Goal: Task Accomplishment & Management: Complete application form

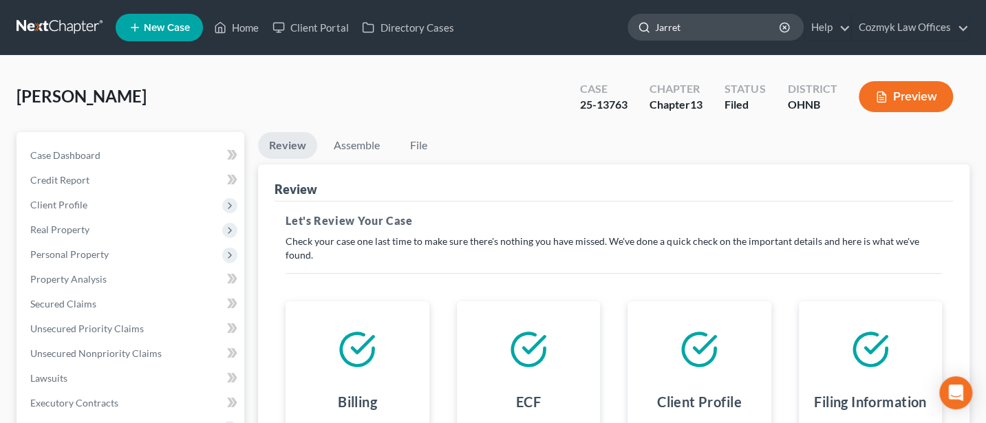
type input "[PERSON_NAME]"
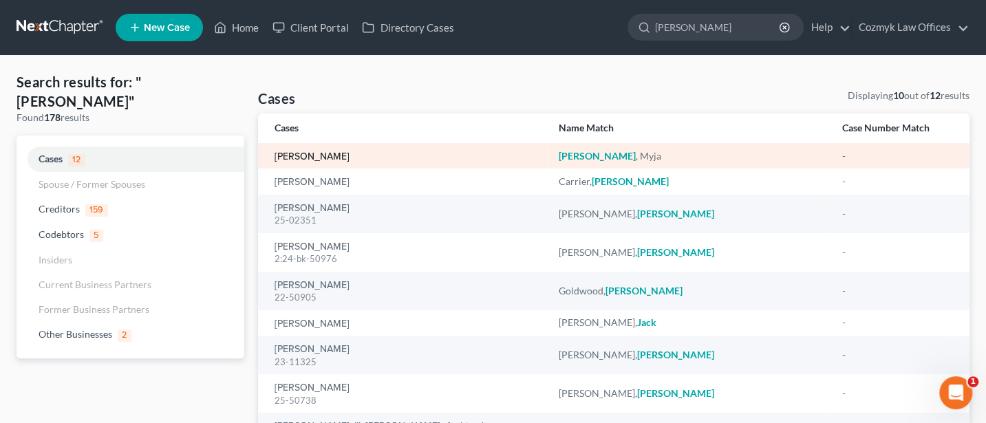
click at [310, 156] on link "[PERSON_NAME]" at bounding box center [311, 157] width 75 height 10
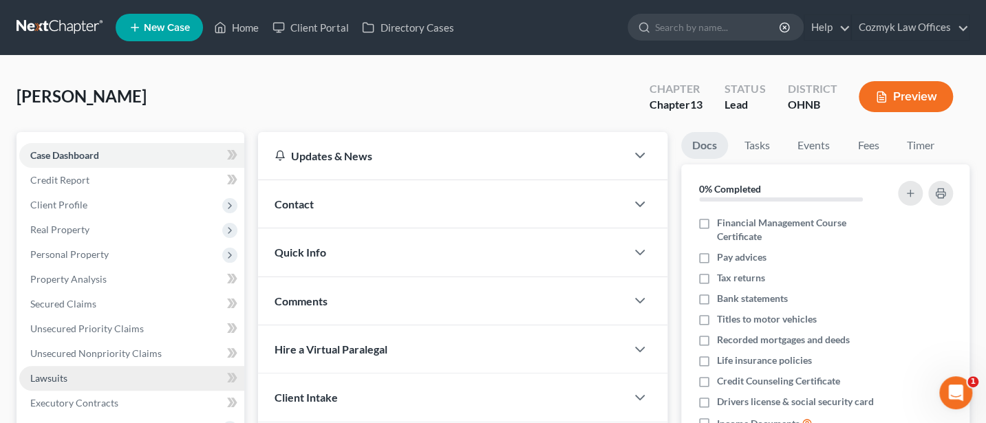
scroll to position [183, 0]
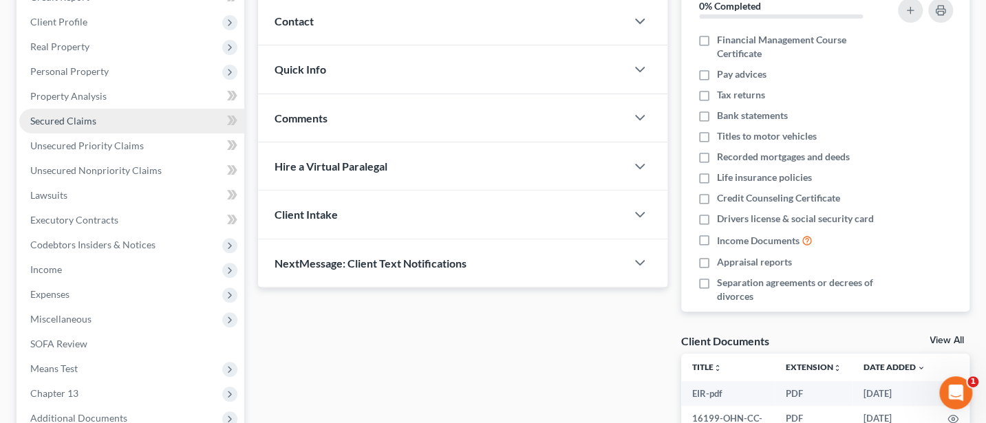
click at [52, 120] on span "Secured Claims" at bounding box center [63, 121] width 66 height 12
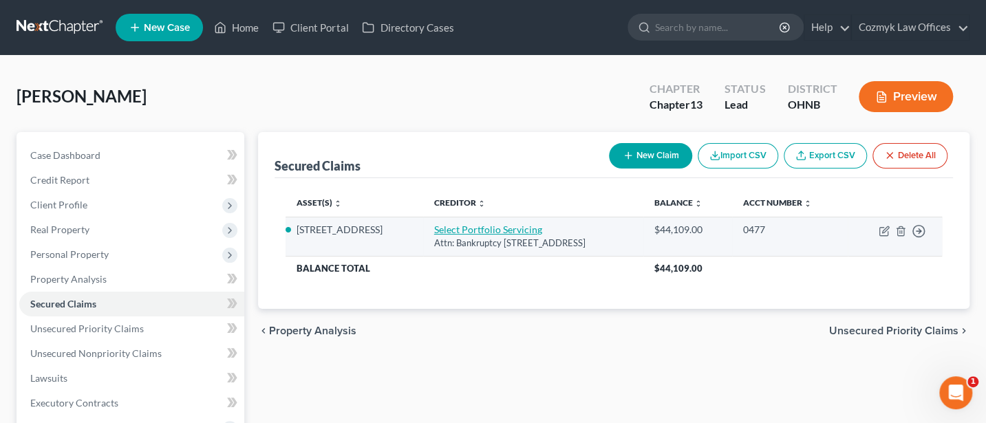
click at [446, 233] on link "Select Portfolio Servicing" at bounding box center [488, 230] width 108 height 12
select select "46"
select select "4"
select select "0"
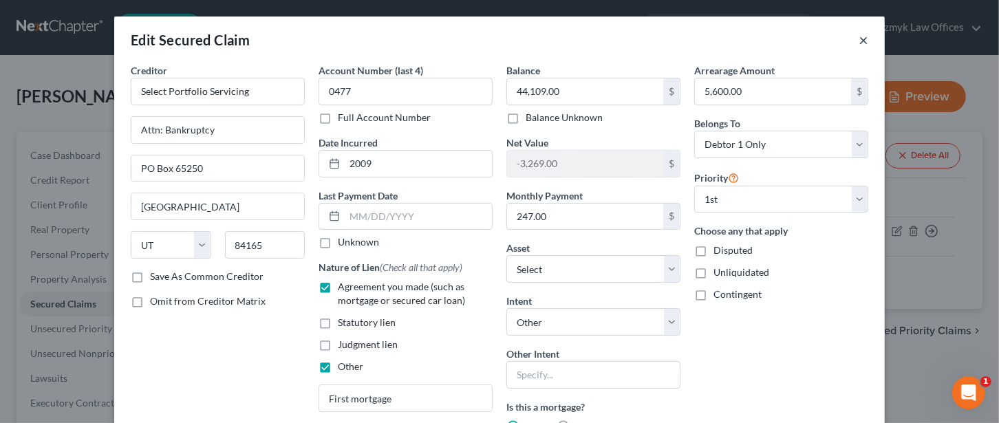
click at [859, 41] on button "×" at bounding box center [864, 40] width 10 height 17
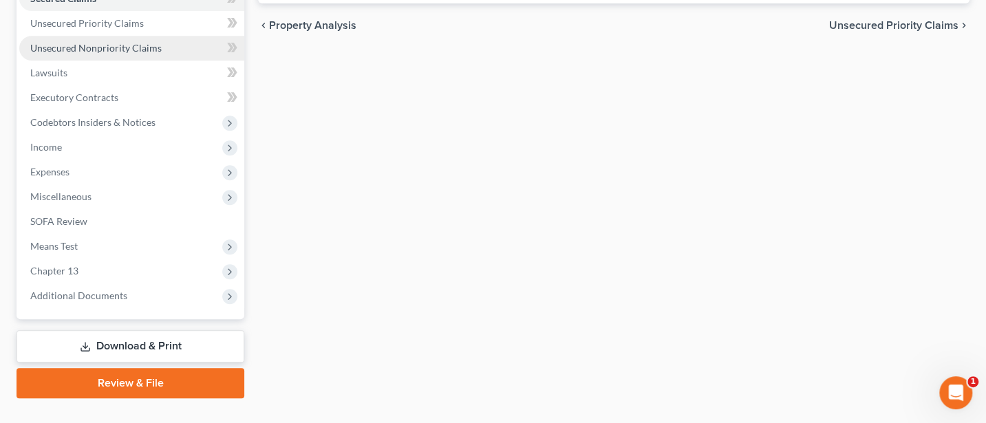
scroll to position [332, 0]
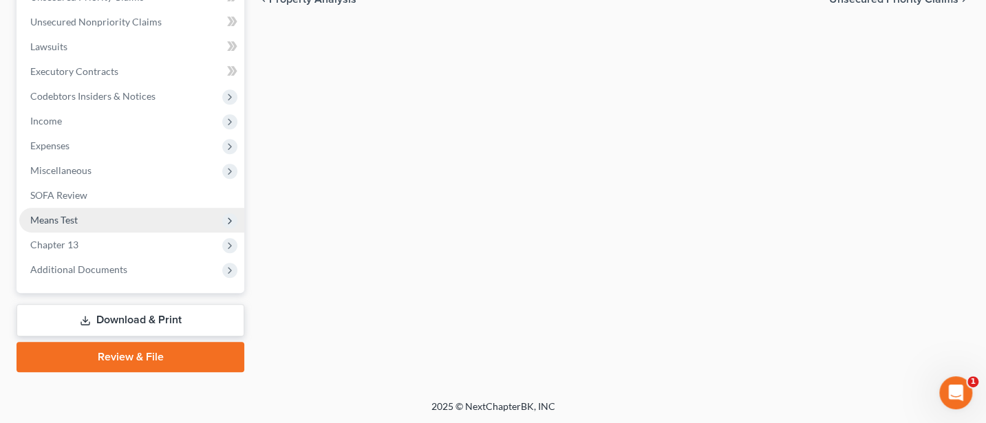
click at [53, 222] on span "Means Test" at bounding box center [53, 220] width 47 height 12
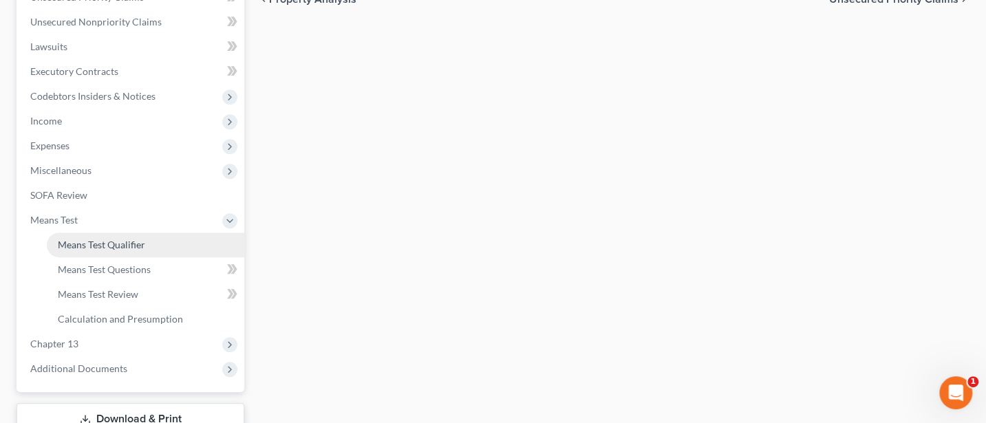
click at [94, 241] on span "Means Test Qualifier" at bounding box center [101, 245] width 87 height 12
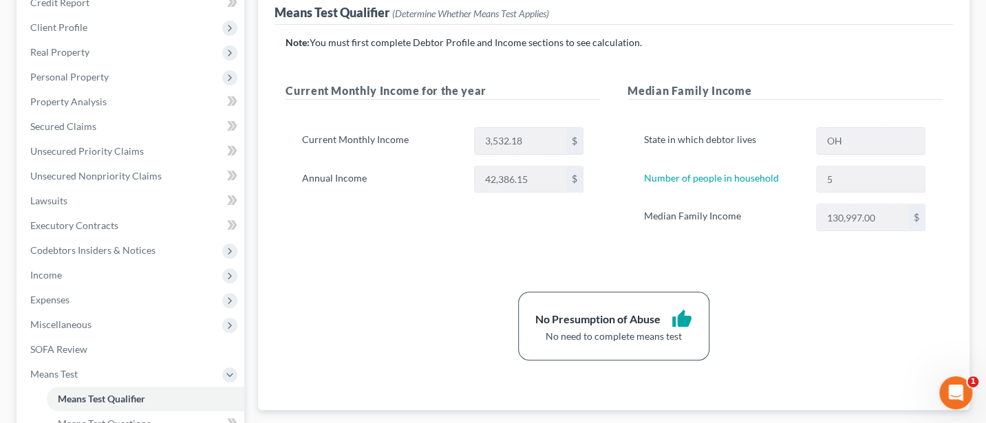
scroll to position [183, 0]
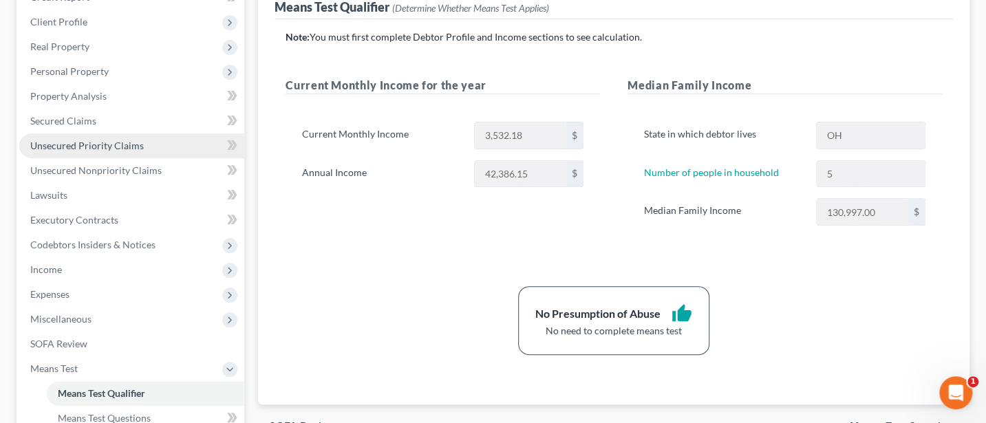
click at [66, 143] on span "Unsecured Priority Claims" at bounding box center [87, 146] width 114 height 12
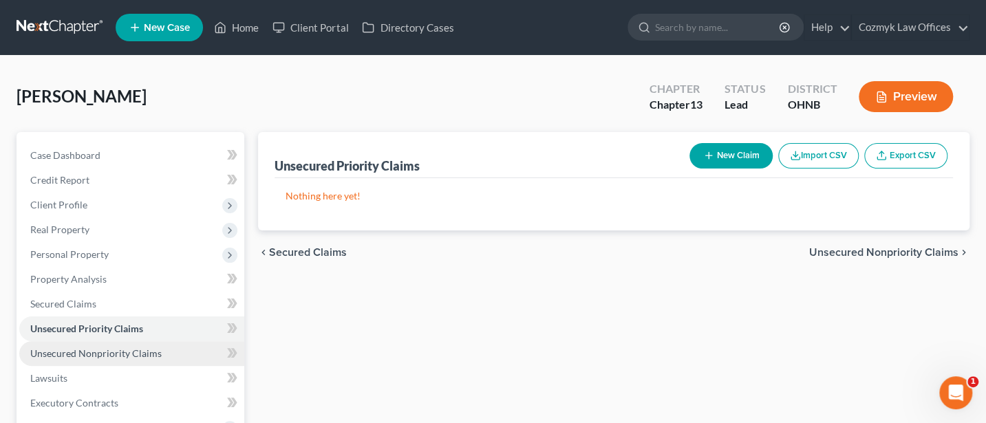
click at [59, 356] on span "Unsecured Nonpriority Claims" at bounding box center [95, 353] width 131 height 12
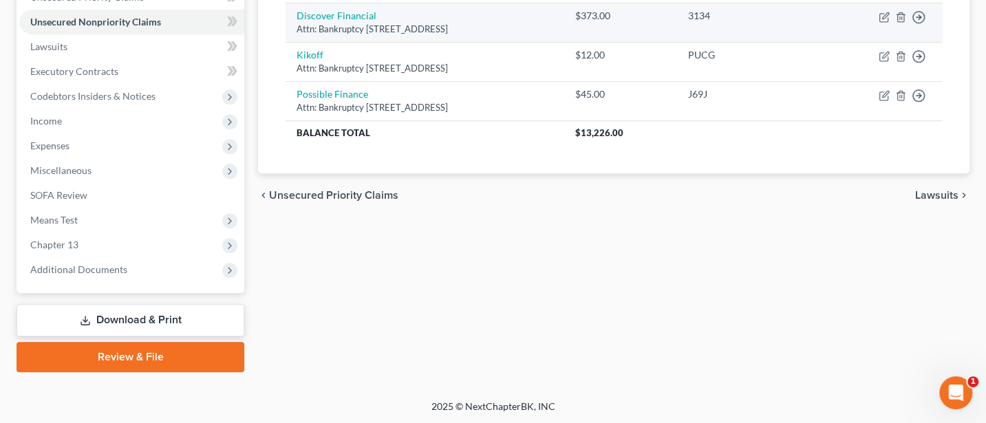
scroll to position [148, 0]
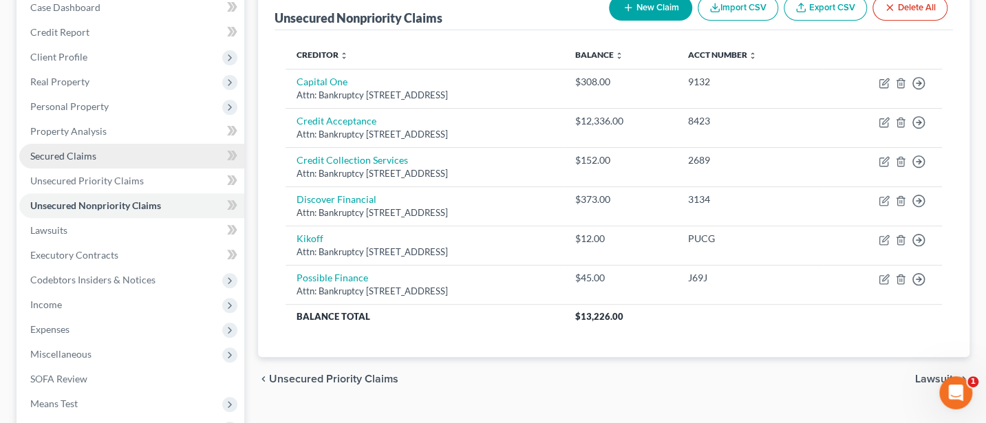
click at [70, 154] on span "Secured Claims" at bounding box center [63, 156] width 66 height 12
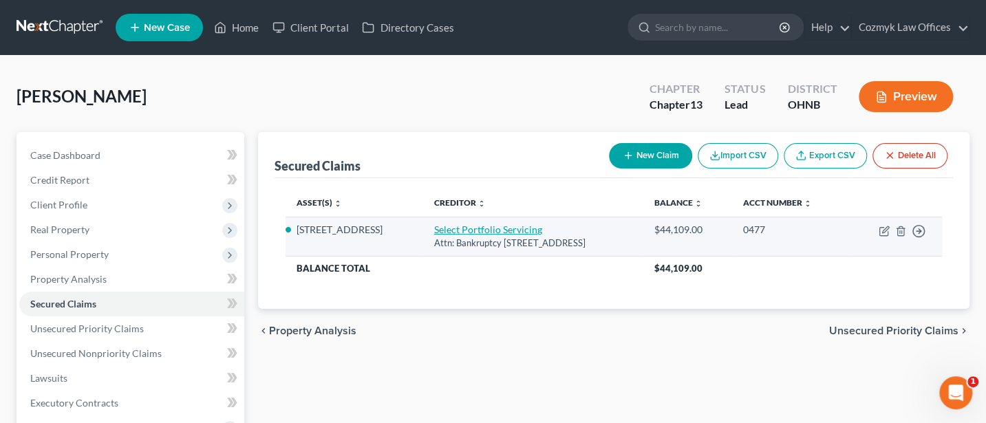
click at [469, 224] on link "Select Portfolio Servicing" at bounding box center [488, 230] width 108 height 12
select select "46"
select select "3"
select select "4"
select select "0"
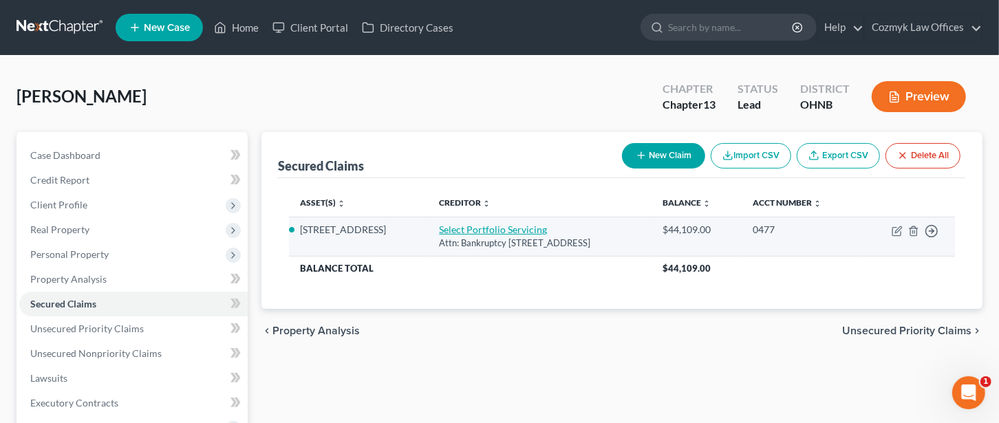
select select "0"
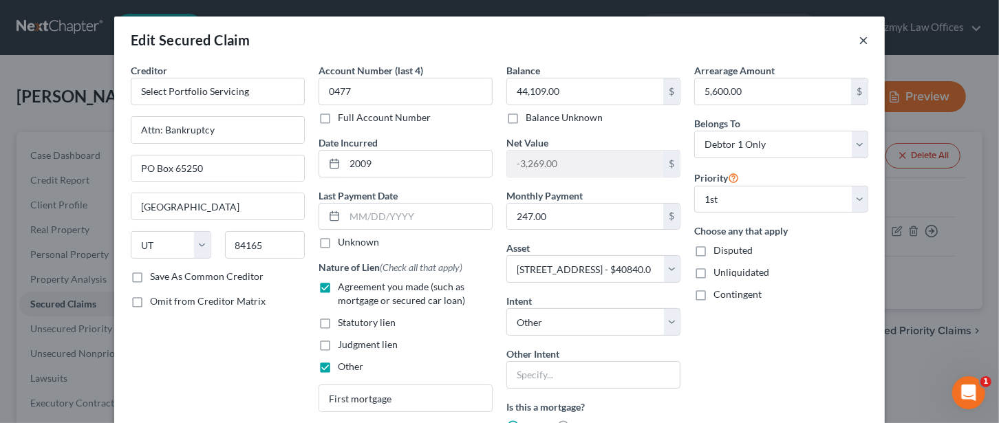
click at [859, 40] on button "×" at bounding box center [864, 40] width 10 height 17
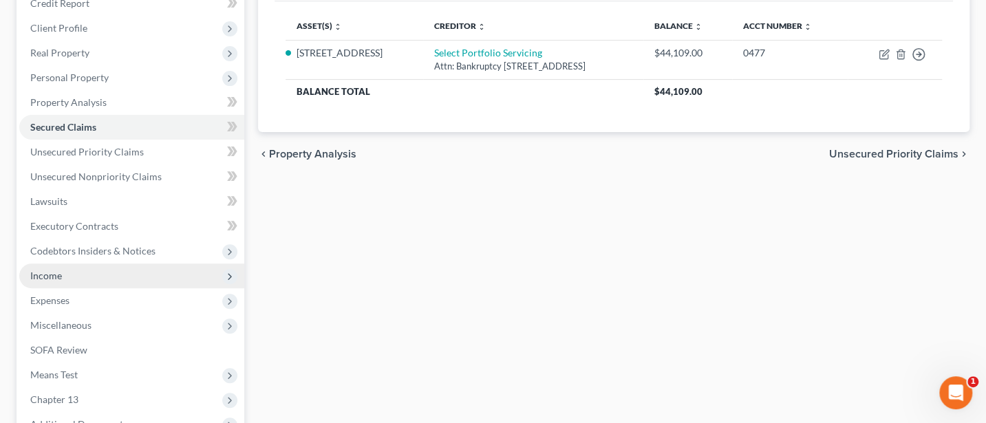
scroll to position [183, 0]
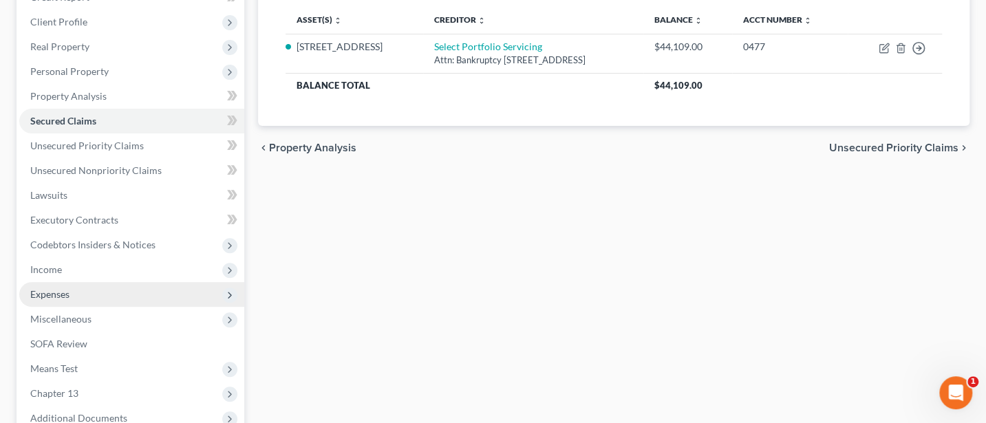
click at [52, 293] on span "Expenses" at bounding box center [49, 294] width 39 height 12
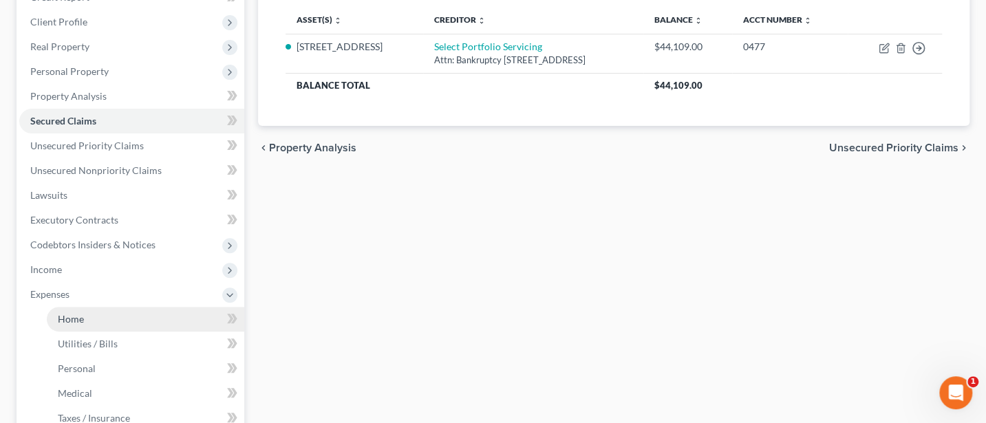
click at [68, 317] on span "Home" at bounding box center [71, 319] width 26 height 12
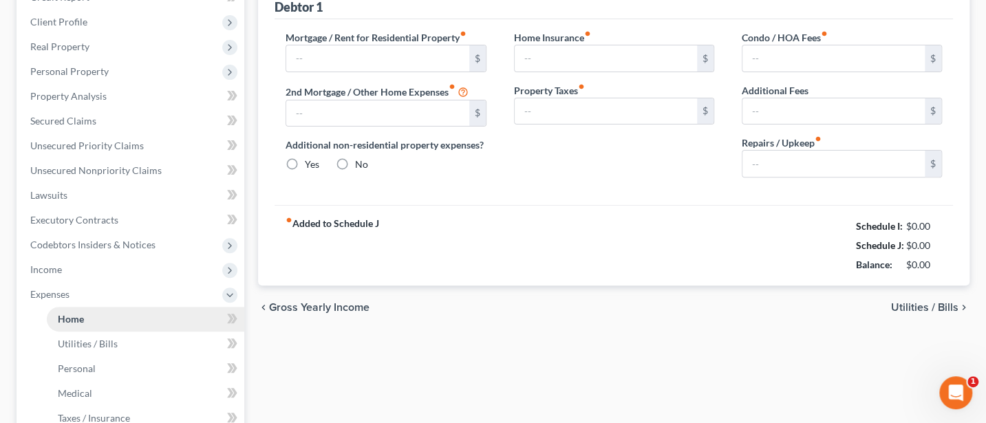
type input "618.00"
type input "0.00"
radio input "true"
type input "0.00"
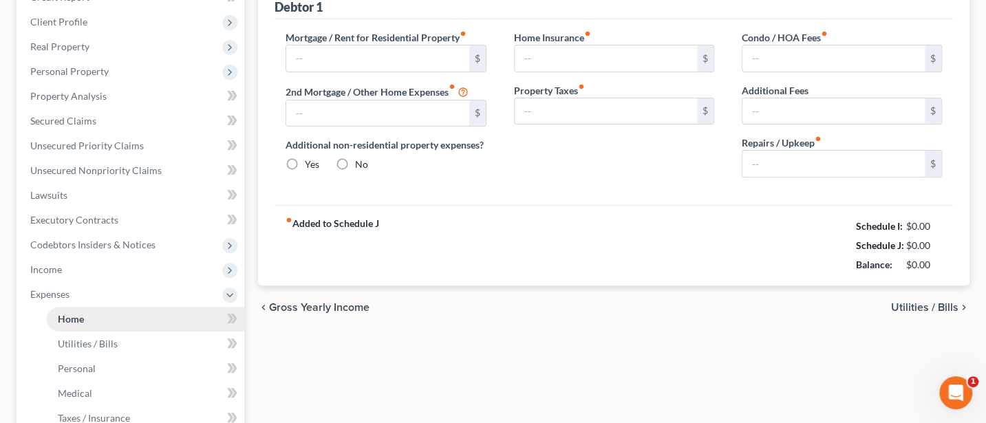
type input "0.00"
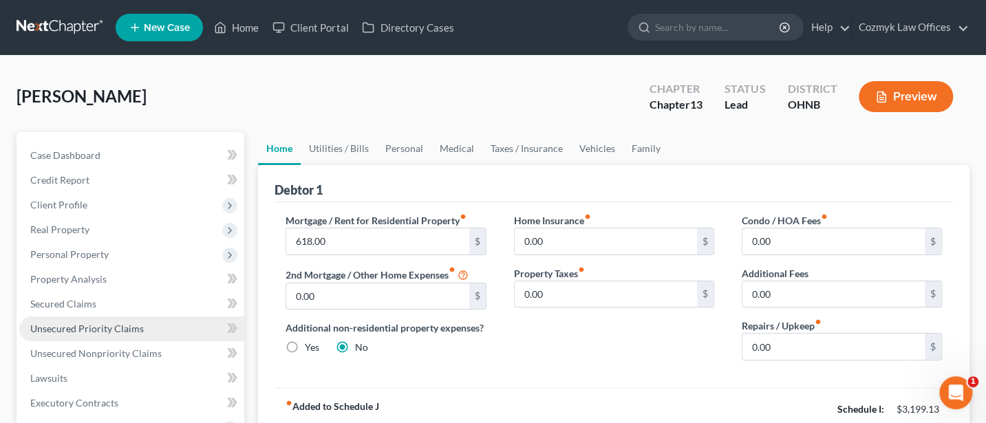
scroll to position [183, 0]
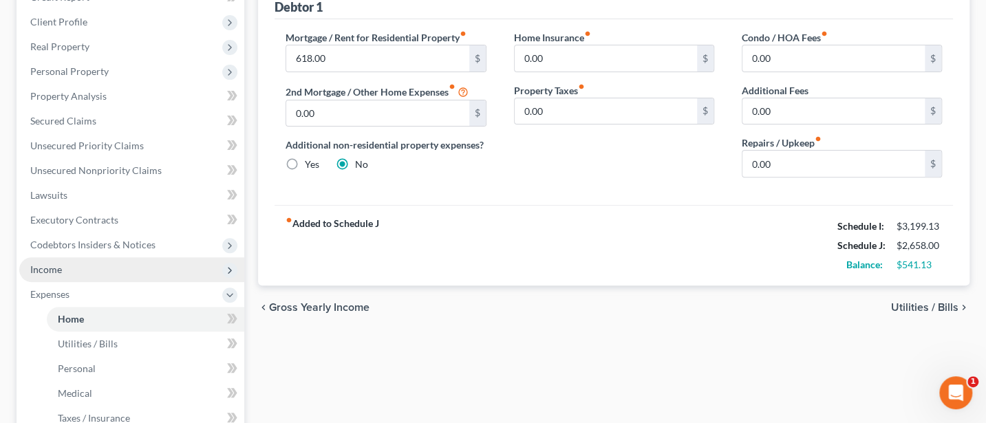
click at [56, 268] on span "Income" at bounding box center [46, 269] width 32 height 12
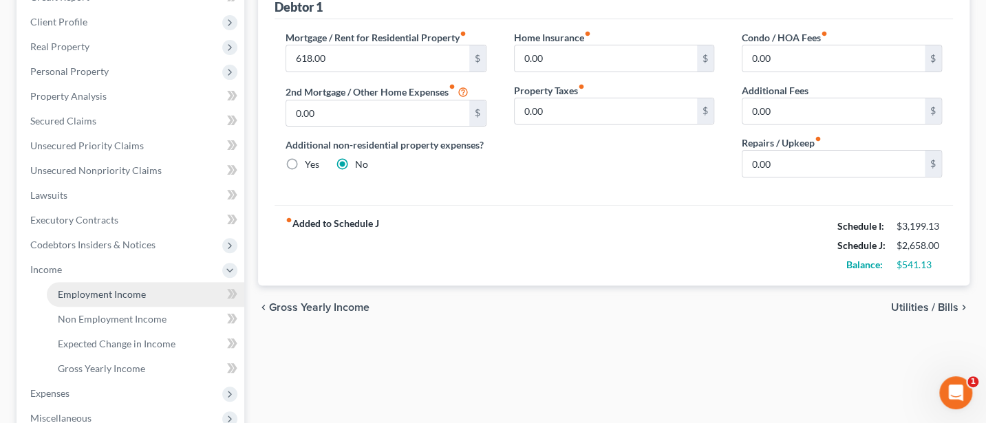
click at [102, 294] on span "Employment Income" at bounding box center [102, 294] width 88 height 12
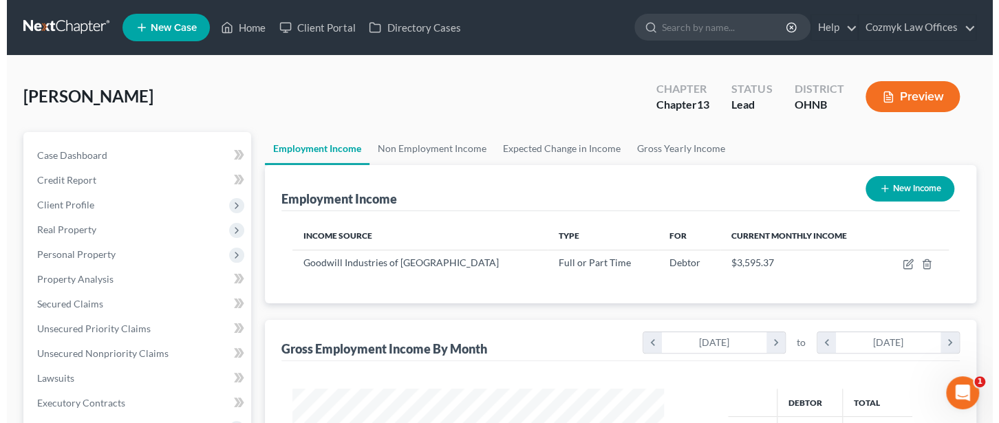
scroll to position [245, 398]
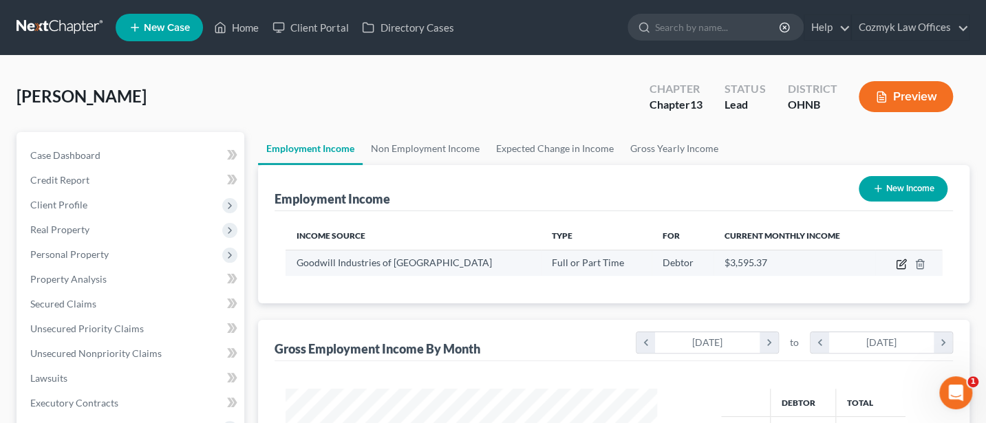
click at [901, 260] on icon "button" at bounding box center [901, 264] width 11 height 11
select select "0"
select select "36"
select select "3"
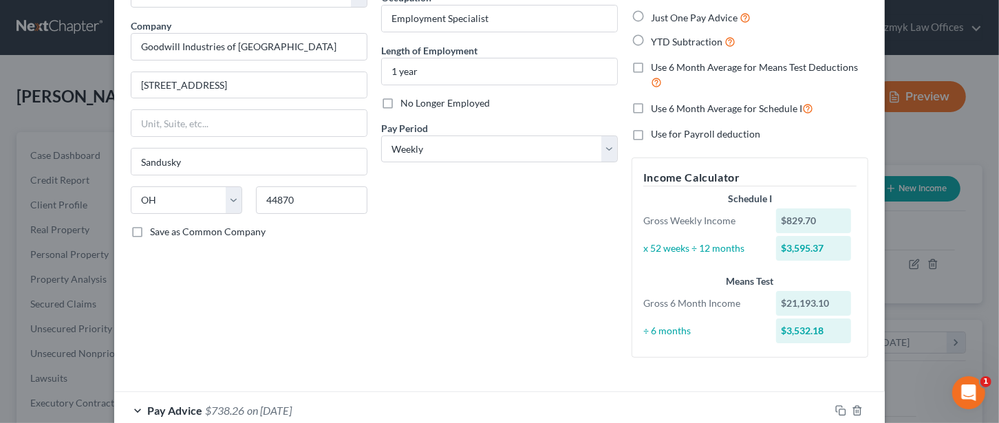
scroll to position [83, 0]
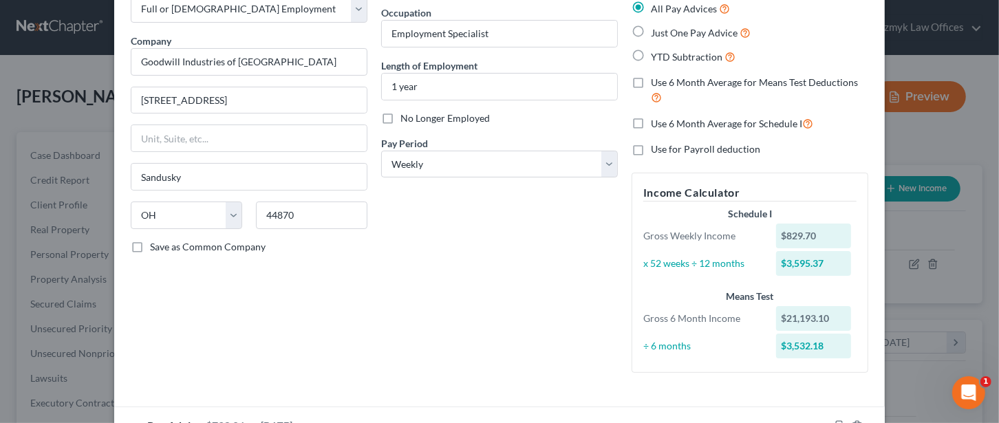
click at [651, 83] on label "Use 6 Month Average for Means Test Deductions" at bounding box center [759, 91] width 217 height 30
click at [656, 83] on input "Use 6 Month Average for Means Test Deductions" at bounding box center [660, 80] width 9 height 9
checkbox input "true"
click at [651, 124] on label "Use 6 Month Average for Schedule I" at bounding box center [732, 124] width 162 height 16
click at [656, 124] on input "Use 6 Month Average for Schedule I" at bounding box center [660, 120] width 9 height 9
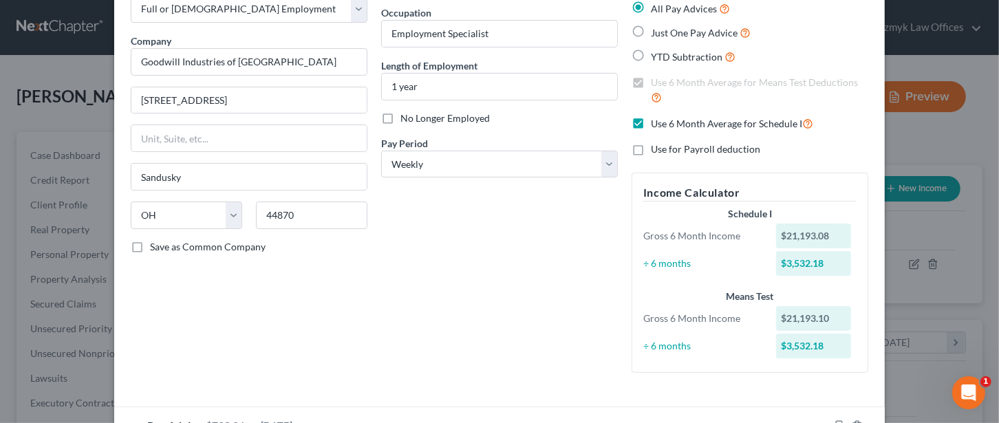
click at [651, 122] on label "Use 6 Month Average for Schedule I" at bounding box center [732, 124] width 162 height 16
click at [656, 122] on input "Use 6 Month Average for Schedule I" at bounding box center [660, 120] width 9 height 9
checkbox input "false"
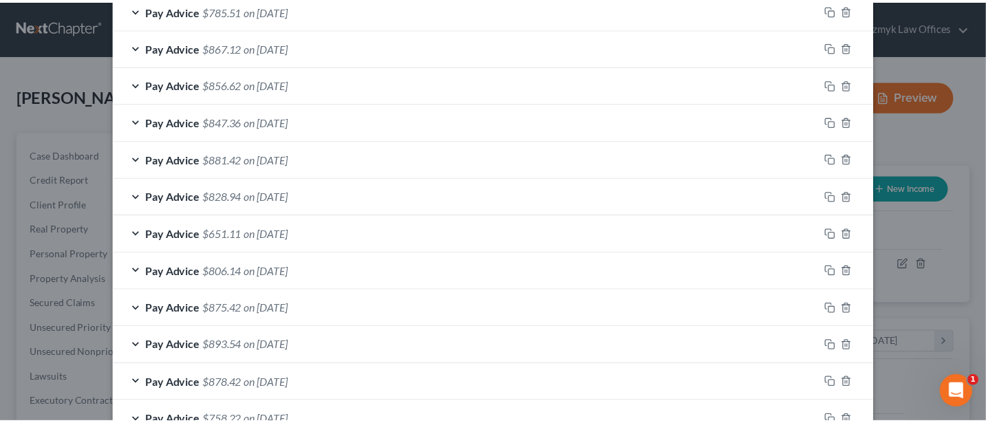
scroll to position [1183, 0]
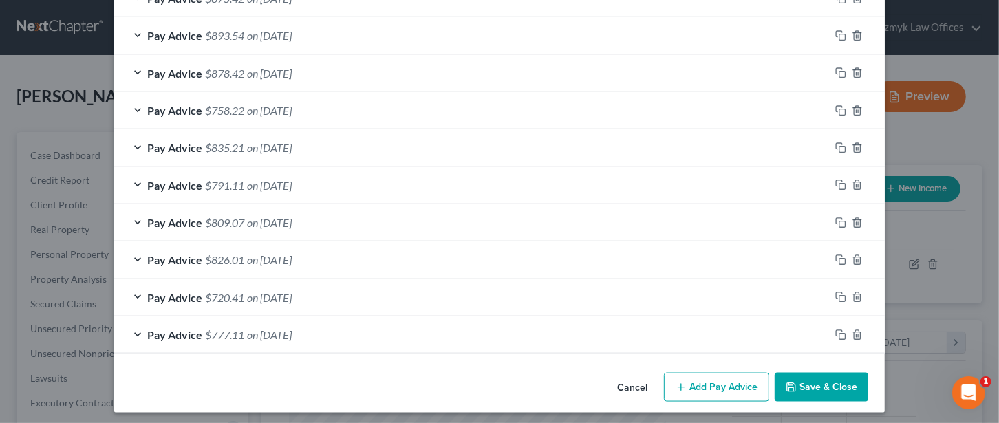
click at [817, 373] on button "Save & Close" at bounding box center [822, 387] width 94 height 29
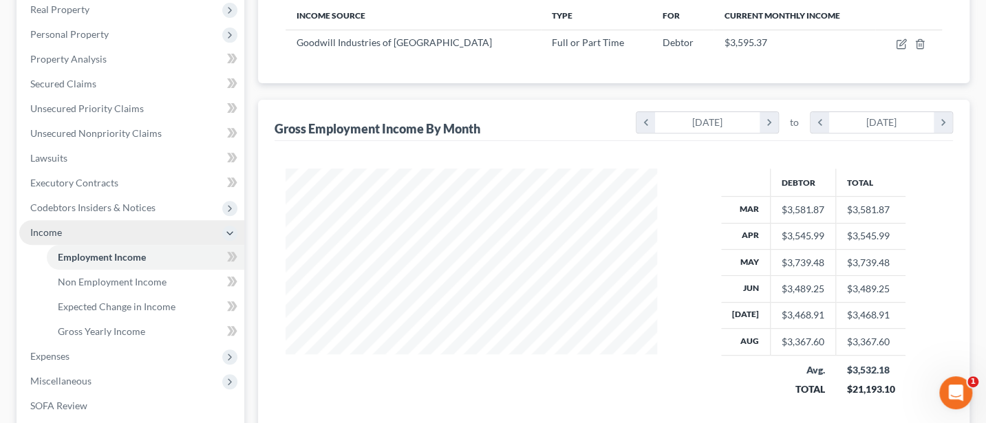
scroll to position [367, 0]
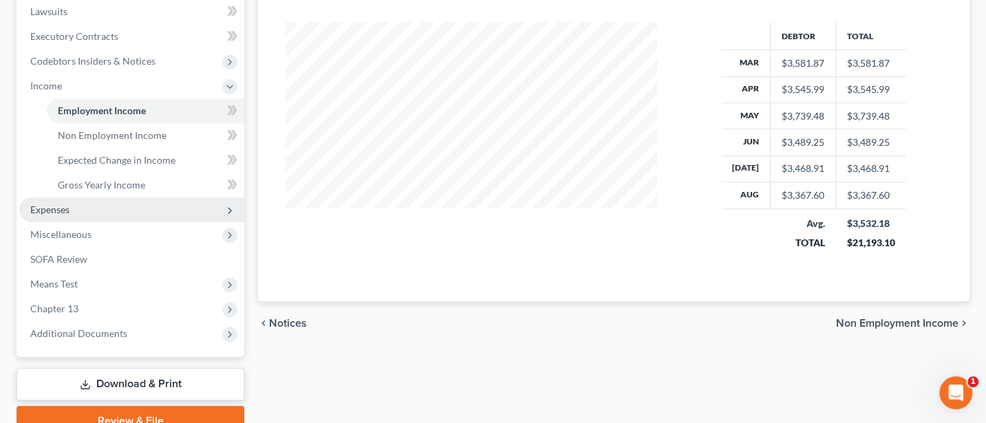
click at [39, 209] on span "Expenses" at bounding box center [49, 210] width 39 height 12
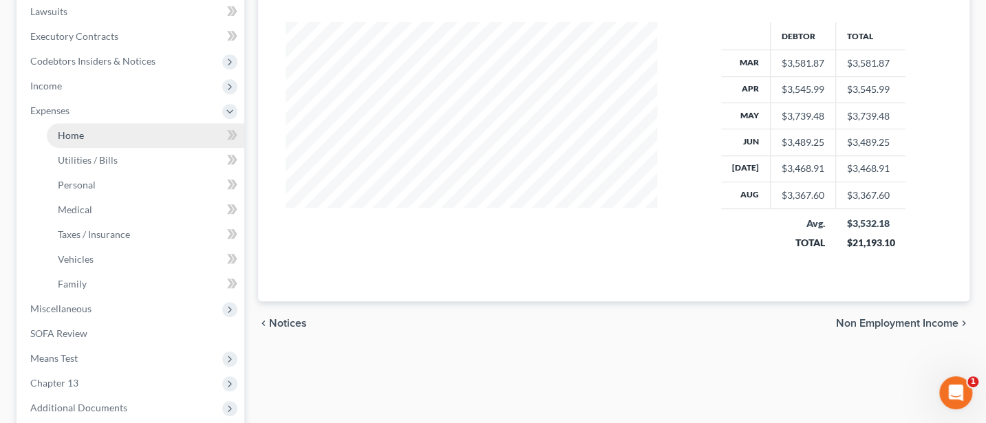
click at [75, 133] on span "Home" at bounding box center [71, 135] width 26 height 12
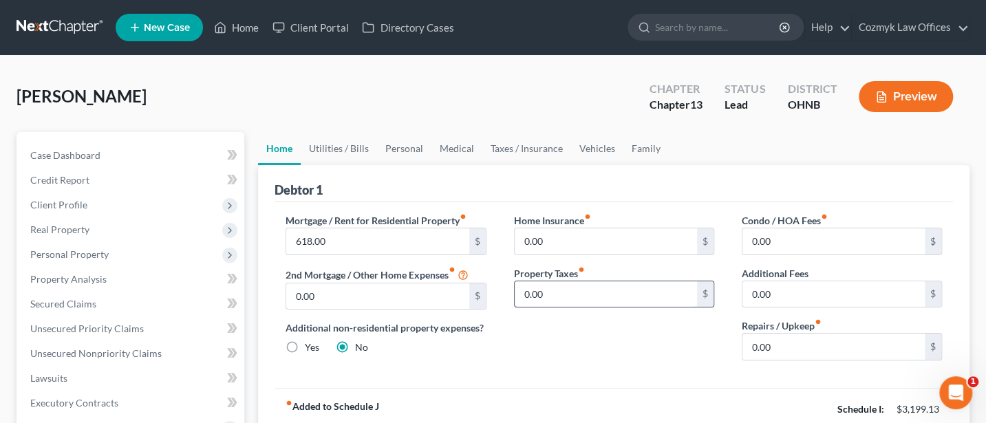
scroll to position [183, 0]
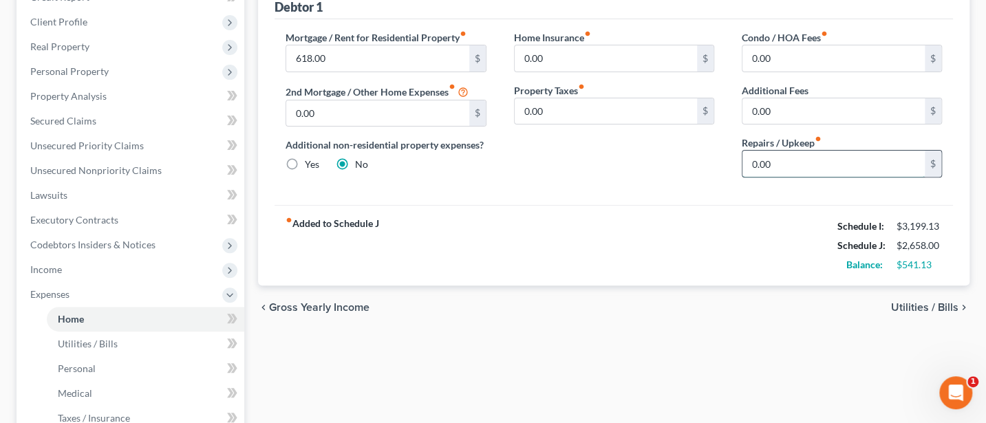
click at [761, 161] on input "0.00" at bounding box center [833, 164] width 182 height 26
type input "50"
click at [625, 199] on div "Mortgage / Rent for Residential Property fiber_manual_record 618.00 $ 2nd Mortg…" at bounding box center [613, 112] width 678 height 186
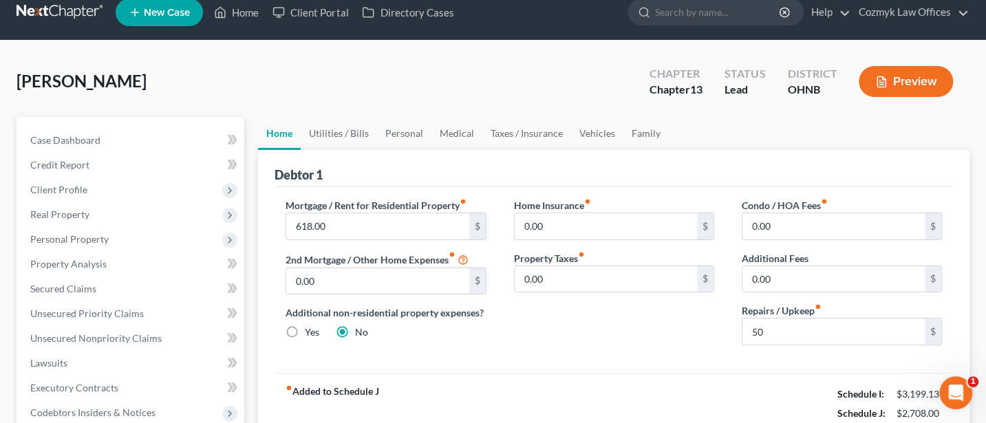
scroll to position [0, 0]
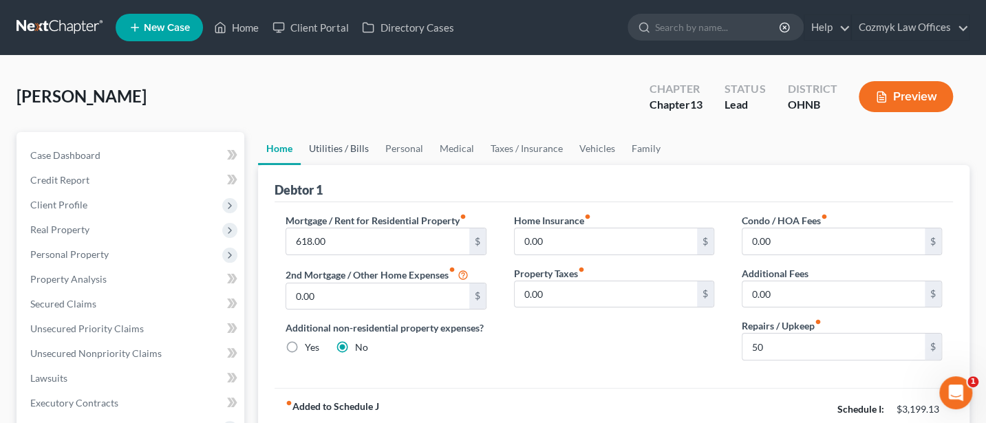
click at [345, 140] on link "Utilities / Bills" at bounding box center [339, 148] width 76 height 33
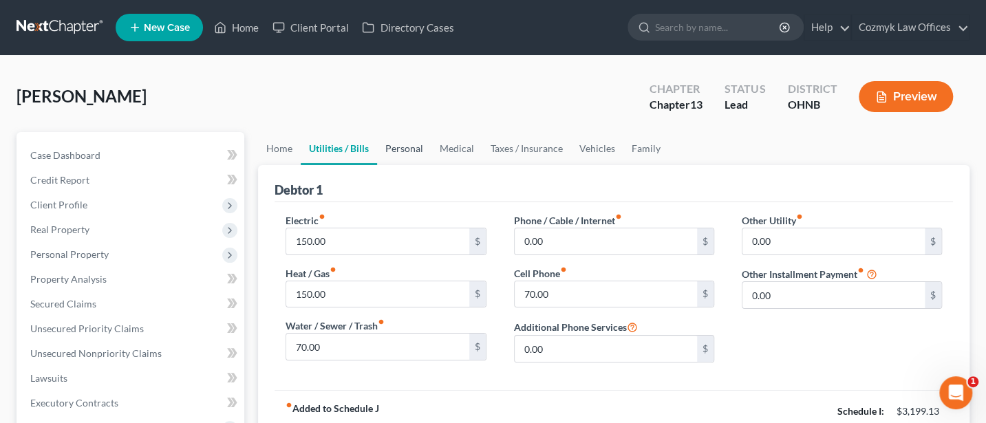
click at [400, 147] on link "Personal" at bounding box center [404, 148] width 54 height 33
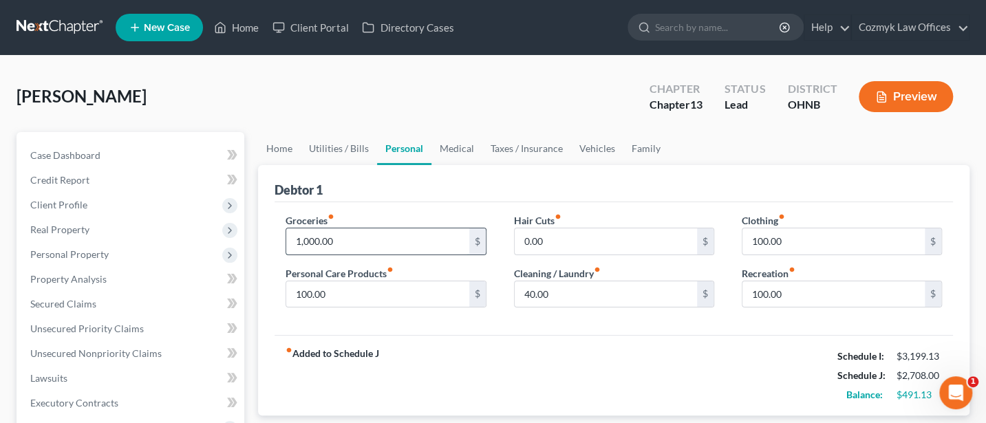
click at [338, 241] on input "1,000.00" at bounding box center [377, 241] width 182 height 26
click at [449, 144] on link "Medical" at bounding box center [456, 148] width 51 height 33
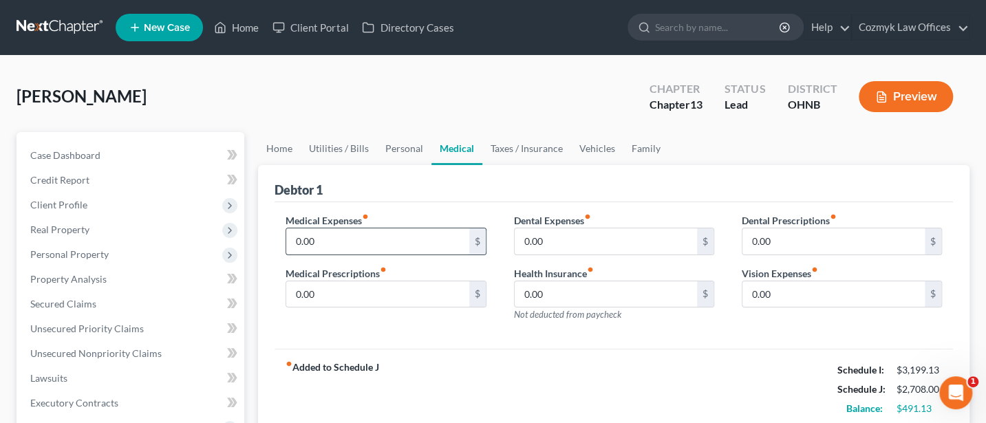
click at [325, 241] on input "0.00" at bounding box center [377, 241] width 182 height 26
type input "5"
type input "3"
type input "40"
click at [522, 150] on link "Taxes / Insurance" at bounding box center [526, 148] width 89 height 33
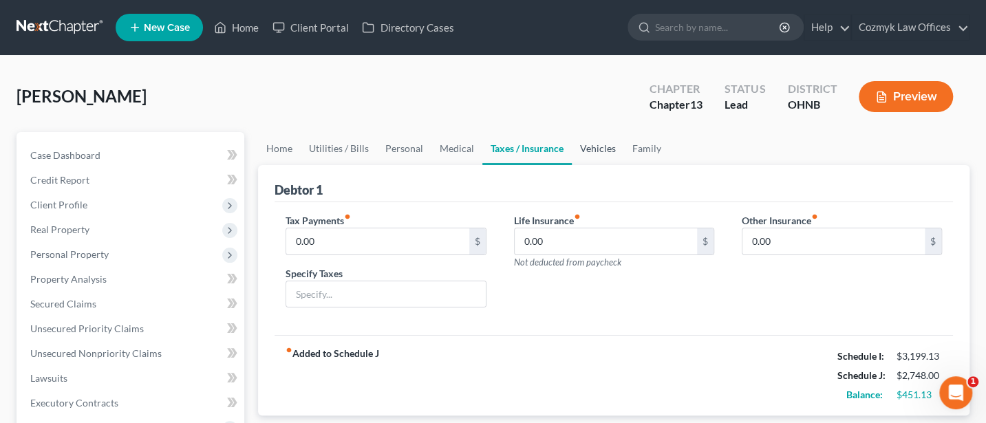
click at [600, 148] on link "Vehicles" at bounding box center [598, 148] width 52 height 33
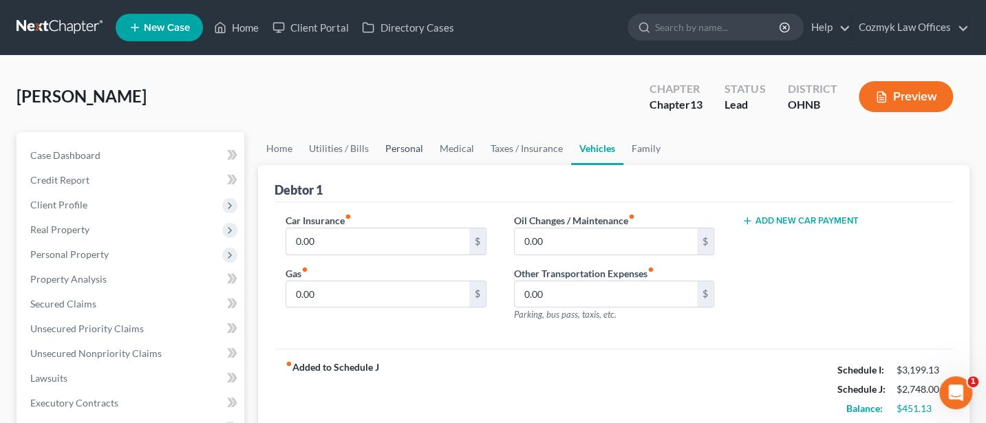
click at [408, 149] on link "Personal" at bounding box center [404, 148] width 54 height 33
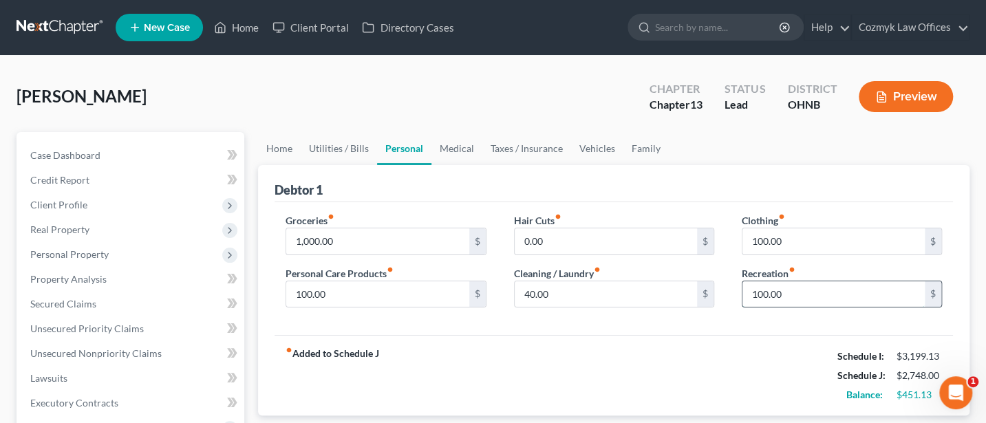
click at [784, 290] on input "100.00" at bounding box center [833, 294] width 182 height 26
type input "25"
click at [592, 147] on link "Vehicles" at bounding box center [597, 148] width 52 height 33
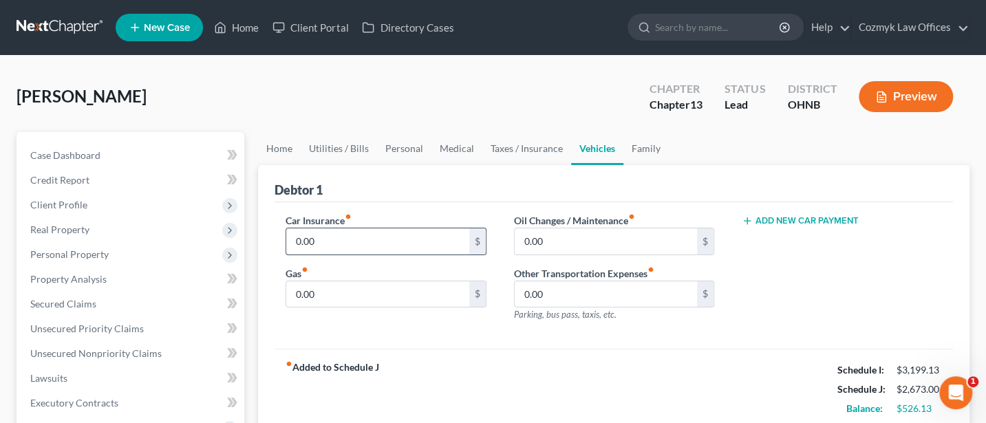
click at [321, 239] on input "0.00" at bounding box center [377, 241] width 182 height 26
type input "80"
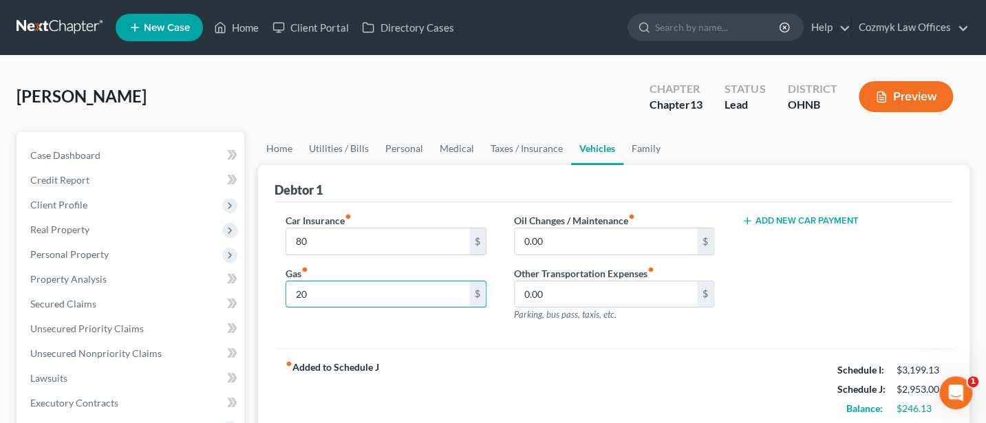
type input "2"
type input "200"
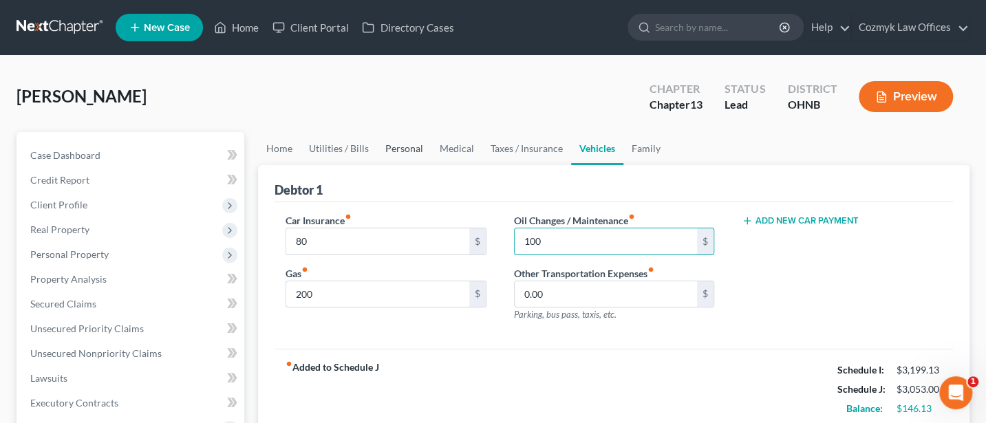
type input "100"
click at [407, 149] on link "Personal" at bounding box center [404, 148] width 54 height 33
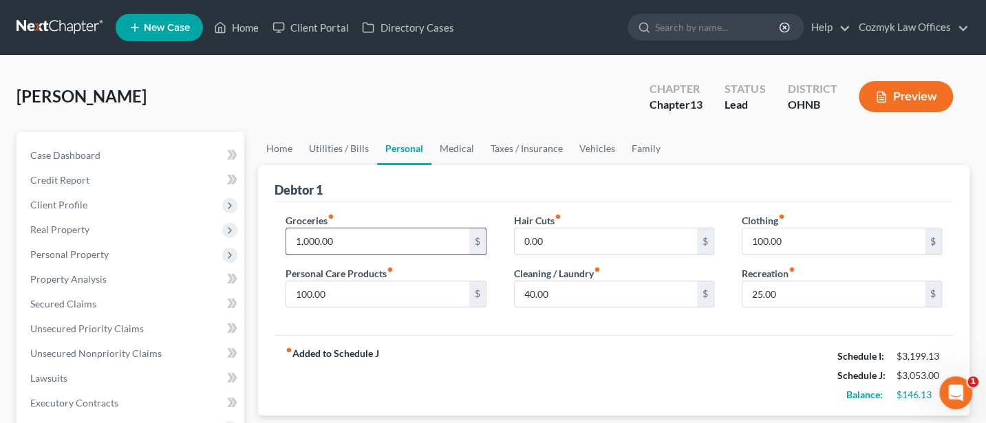
click at [337, 239] on input "1,000.00" at bounding box center [377, 241] width 182 height 26
type input "700"
click at [787, 290] on input "25.00" at bounding box center [833, 294] width 182 height 26
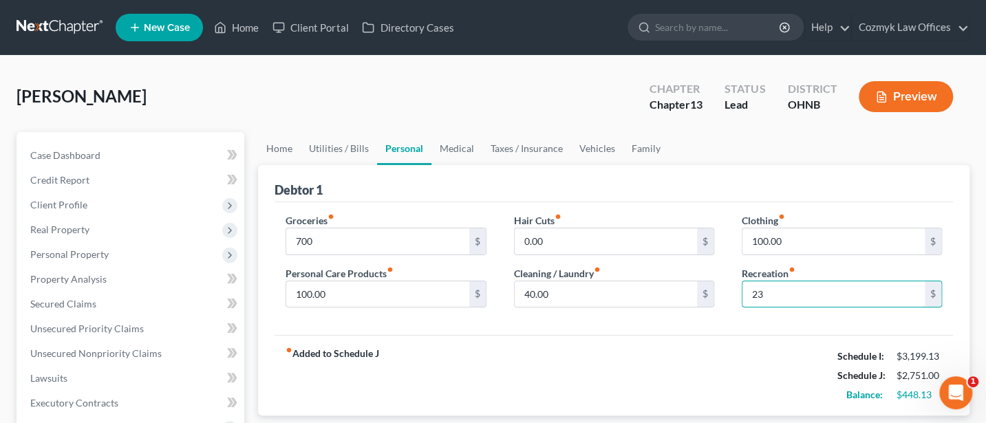
type input "23"
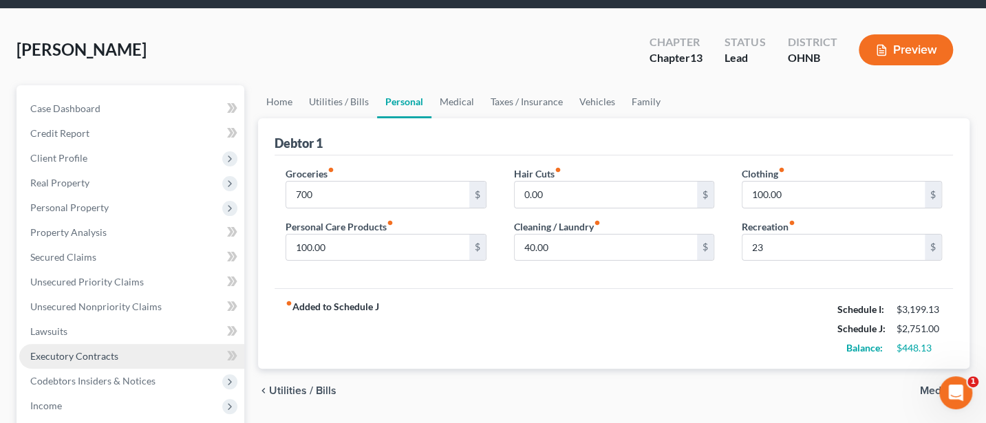
scroll to position [41, 0]
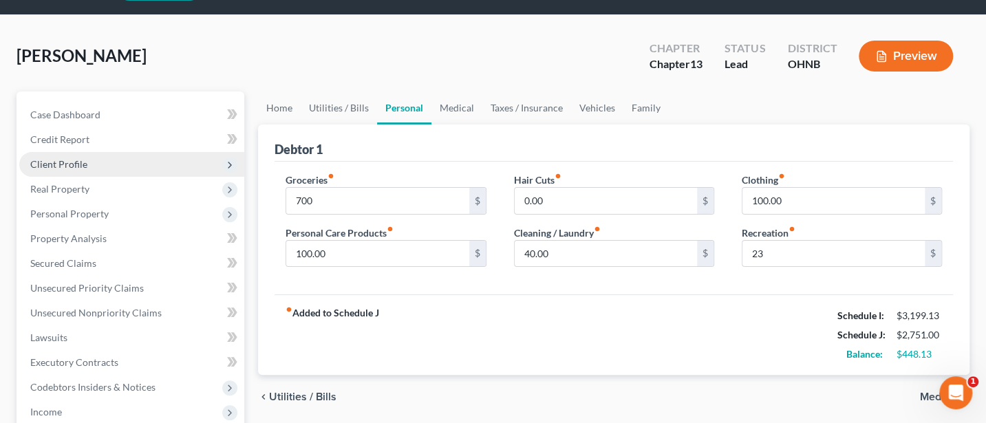
click at [67, 160] on span "Client Profile" at bounding box center [58, 164] width 57 height 12
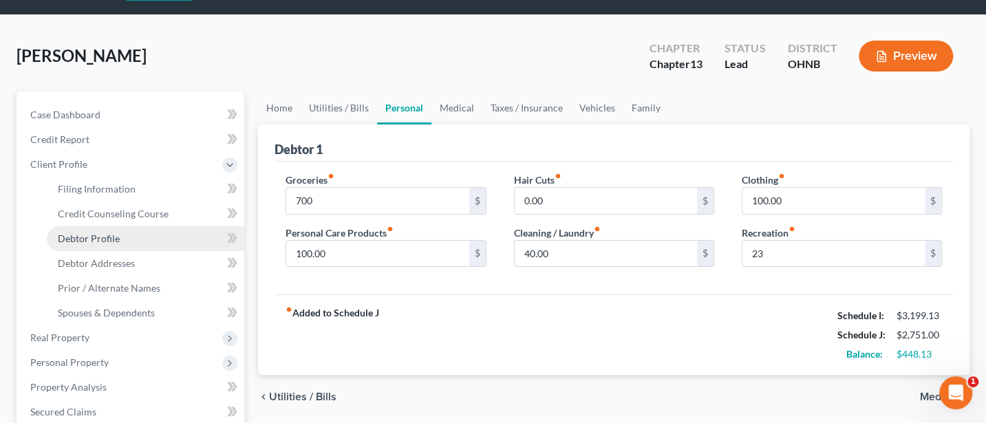
click at [93, 235] on span "Debtor Profile" at bounding box center [89, 239] width 62 height 12
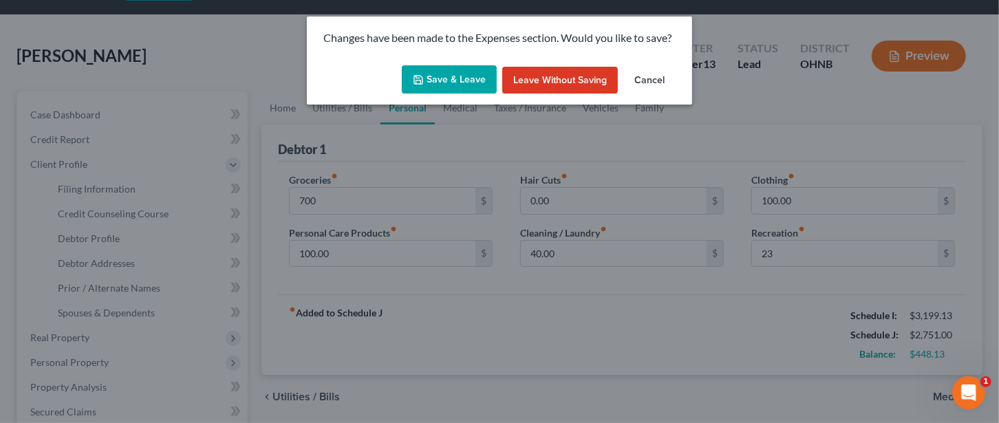
click at [438, 74] on button "Save & Leave" at bounding box center [449, 79] width 95 height 29
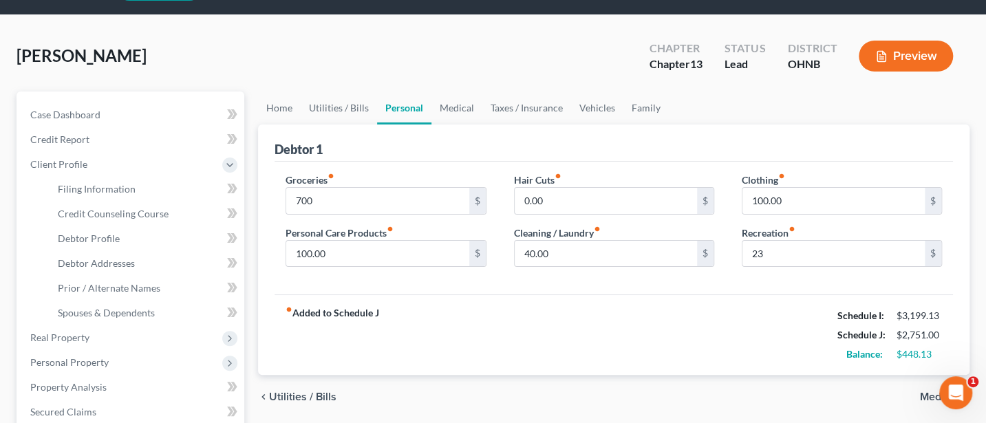
type input "700.00"
type input "23.00"
select select "2"
select select "4"
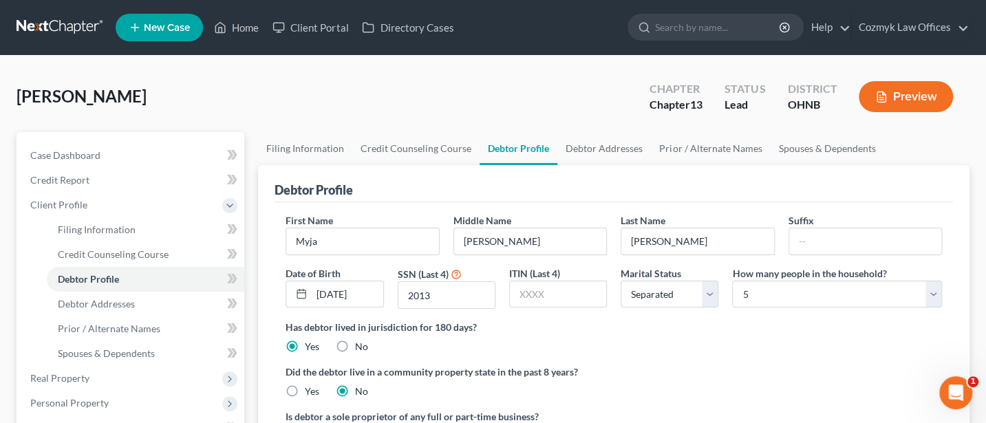
radio input "true"
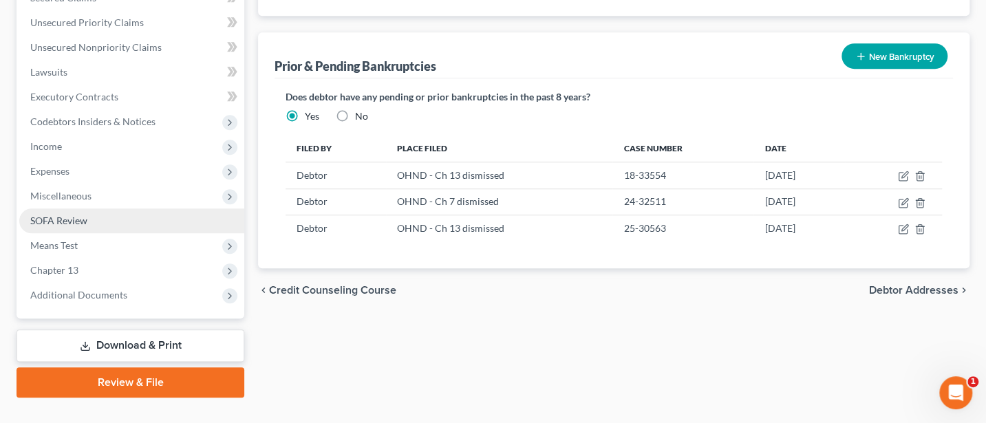
scroll to position [479, 0]
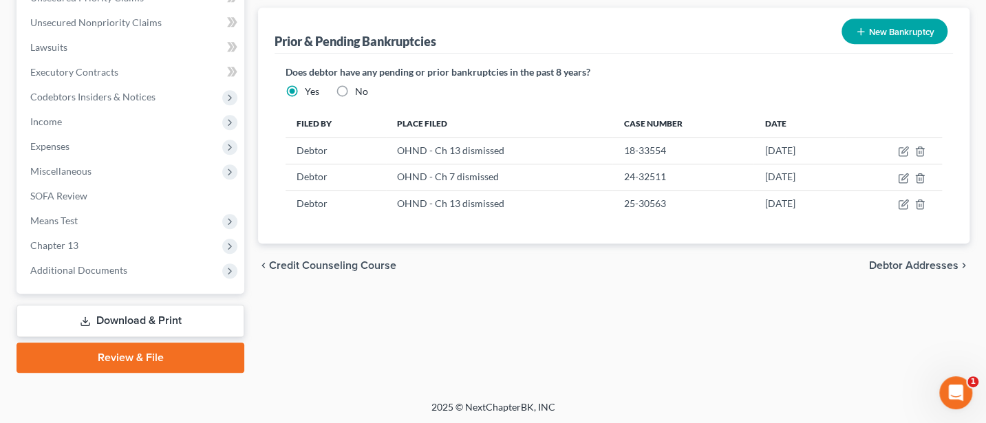
click at [145, 319] on link "Download & Print" at bounding box center [131, 321] width 228 height 32
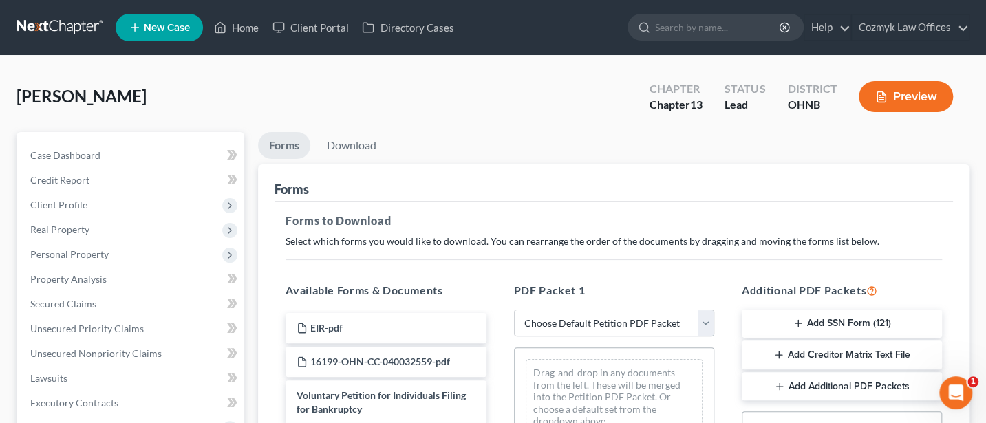
click at [596, 320] on select "Choose Default Petition PDF Packet Complete Bankruptcy Petition (all forms and …" at bounding box center [614, 324] width 200 height 28
select select "0"
click at [514, 310] on select "Choose Default Petition PDF Packet Complete Bankruptcy Petition (all forms and …" at bounding box center [614, 324] width 200 height 28
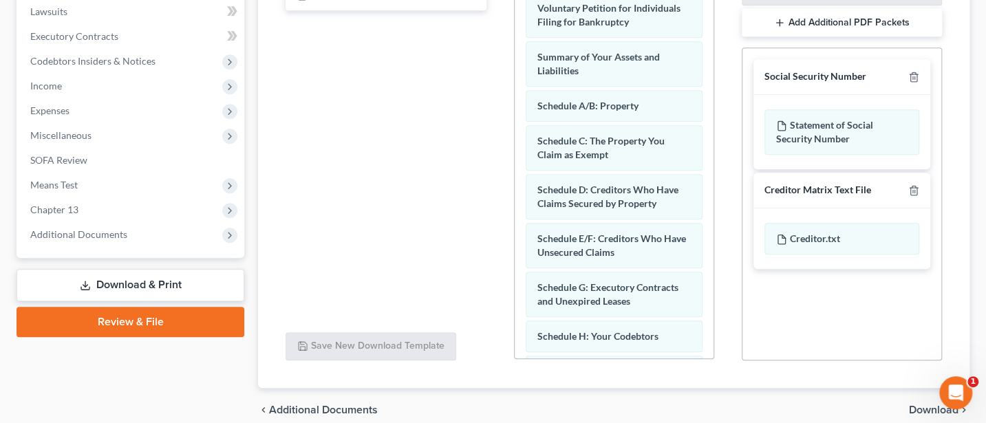
scroll to position [426, 0]
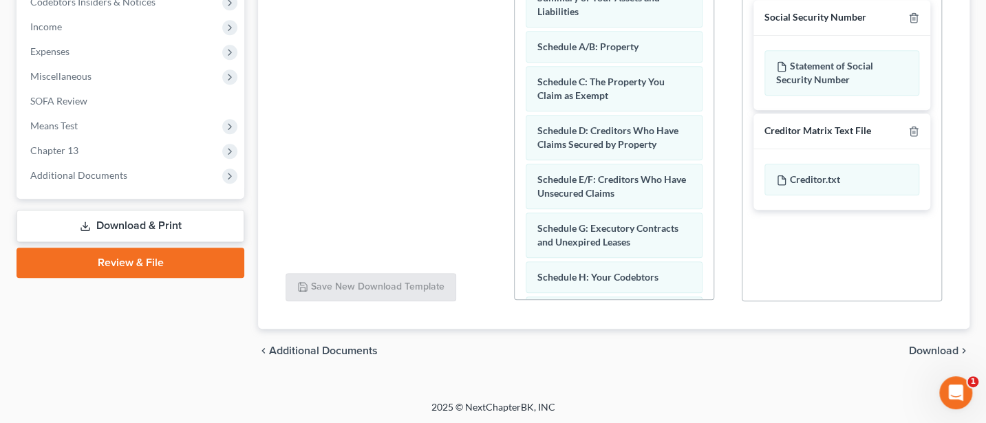
click at [925, 347] on span "Download" at bounding box center [934, 350] width 50 height 11
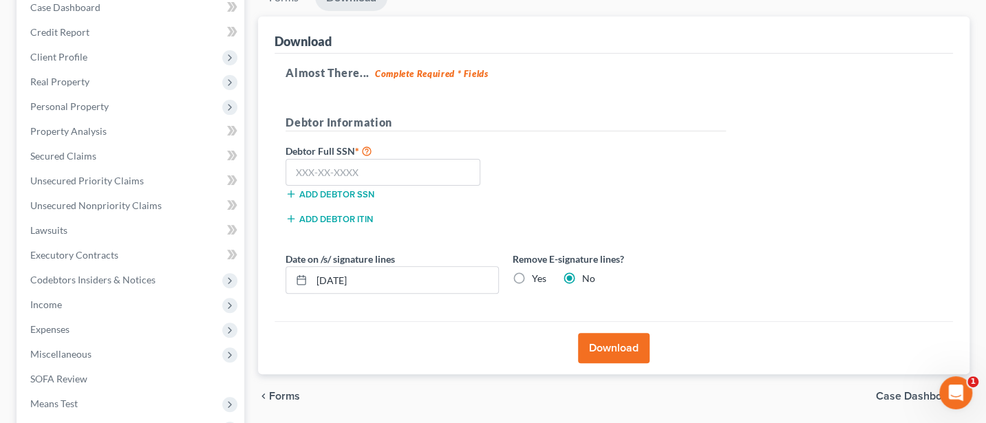
scroll to position [0, 0]
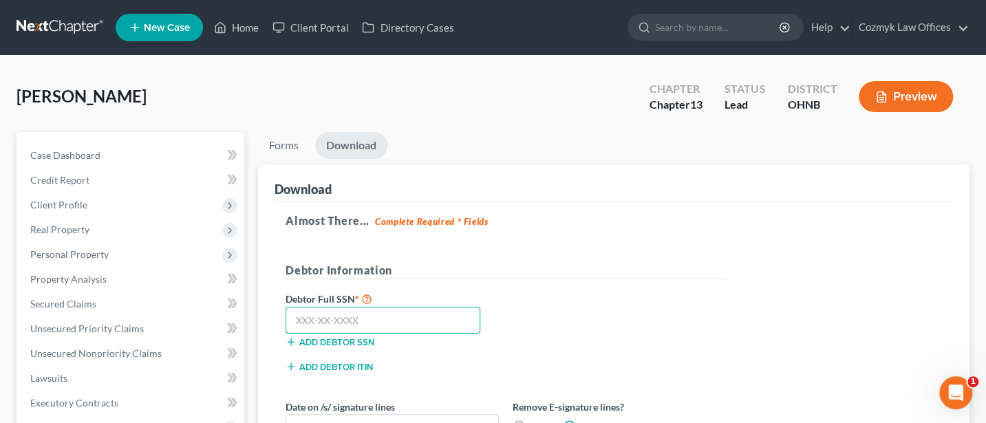
click at [323, 320] on input "text" at bounding box center [382, 321] width 195 height 28
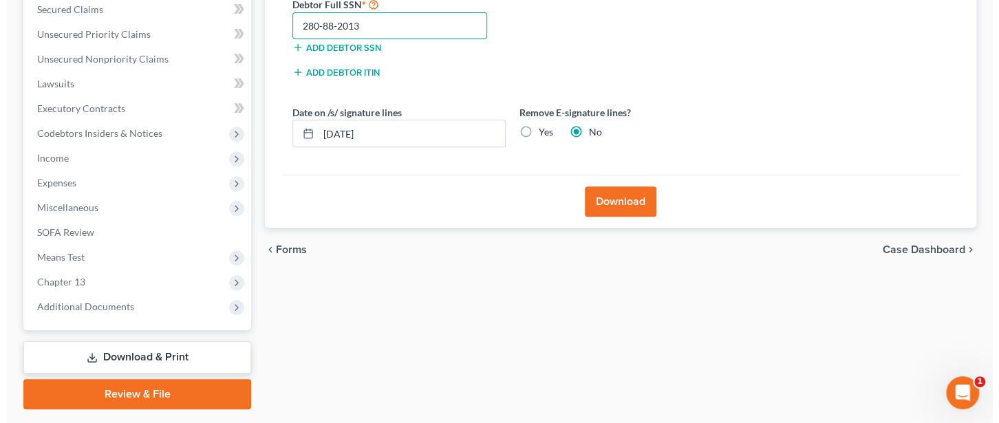
scroll to position [332, 0]
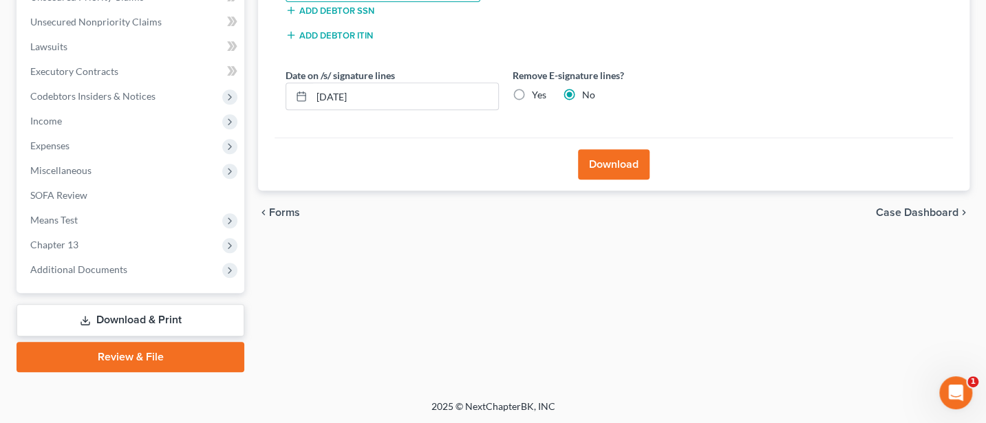
type input "280-88-2013"
click at [597, 160] on button "Download" at bounding box center [614, 164] width 72 height 30
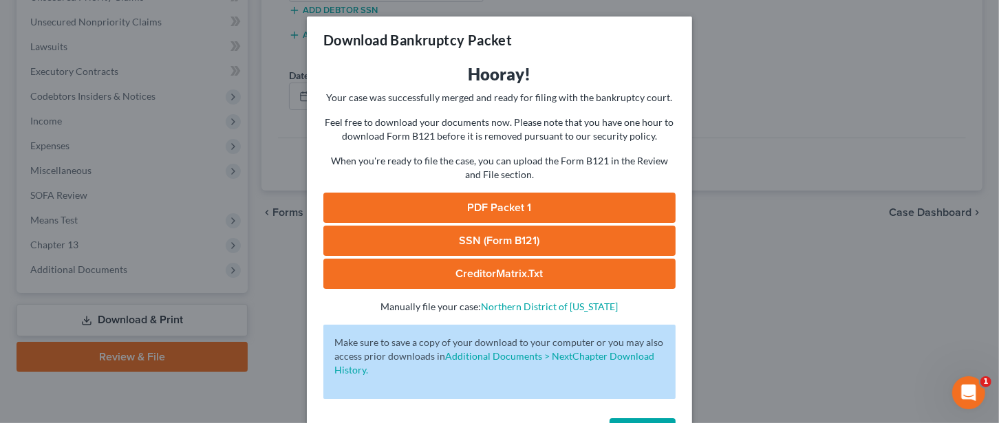
click at [508, 213] on link "PDF Packet 1" at bounding box center [499, 208] width 352 height 30
